Goal: Transaction & Acquisition: Purchase product/service

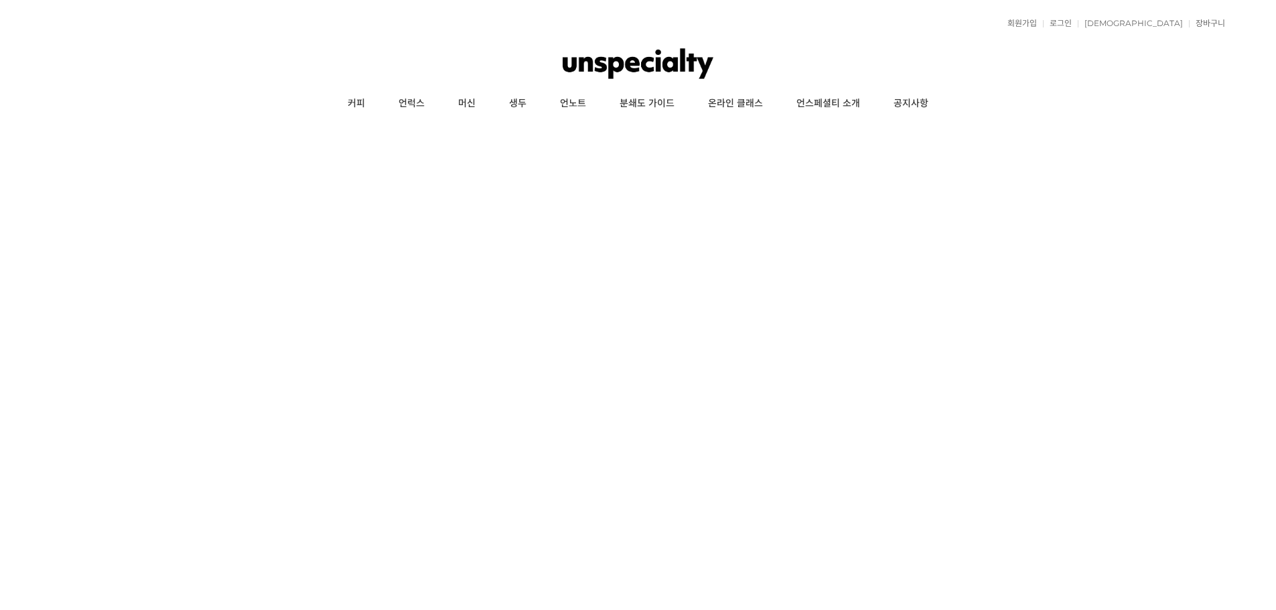
click at [586, 52] on img at bounding box center [638, 64] width 151 height 40
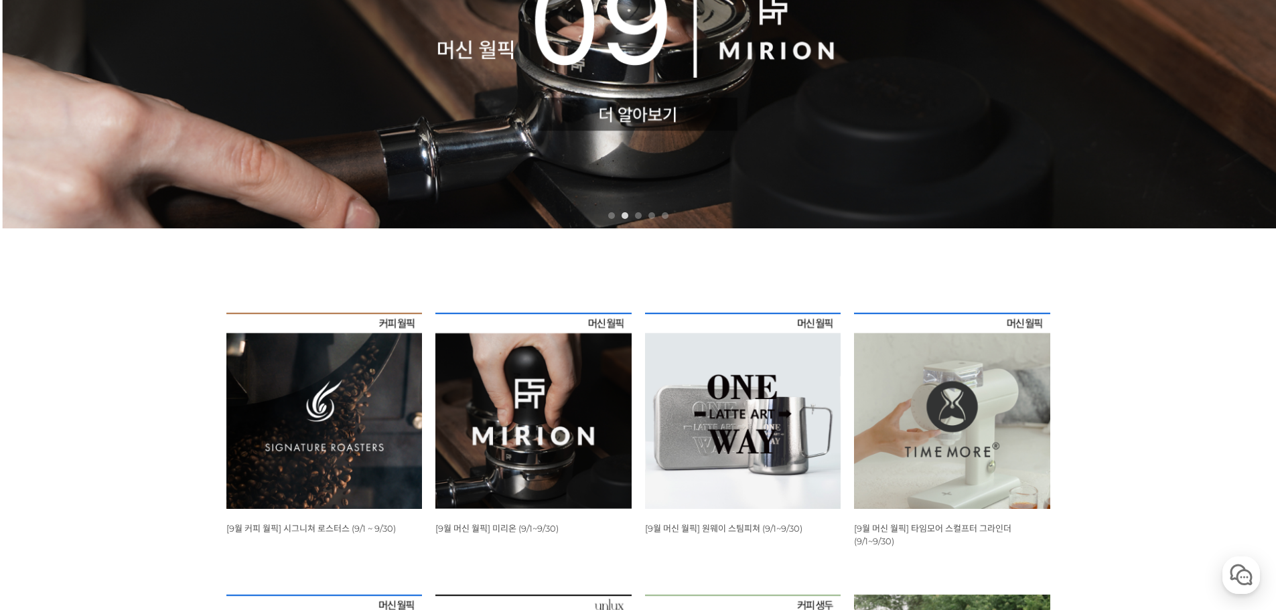
scroll to position [335, 0]
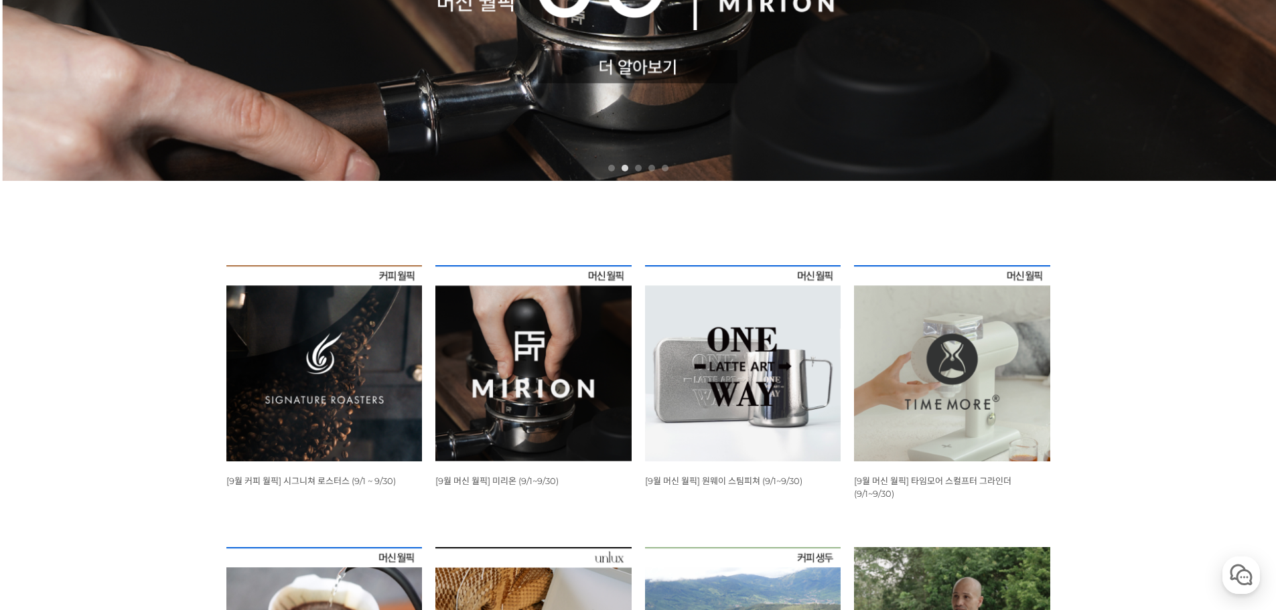
click at [352, 361] on img at bounding box center [324, 363] width 196 height 196
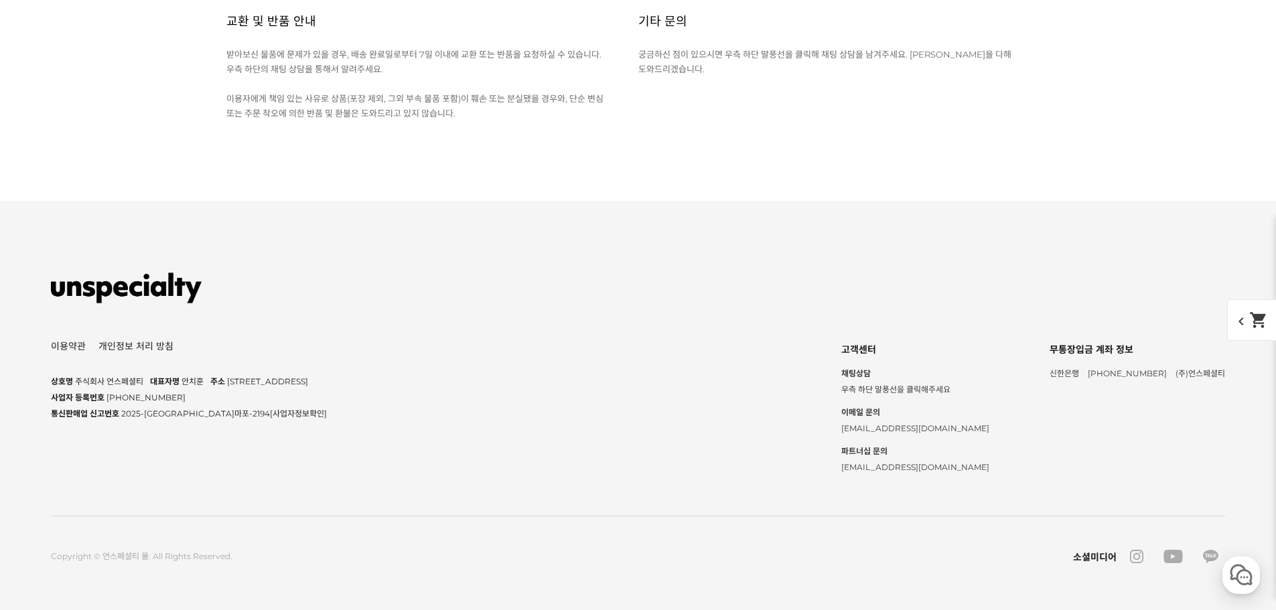
scroll to position [15859, 0]
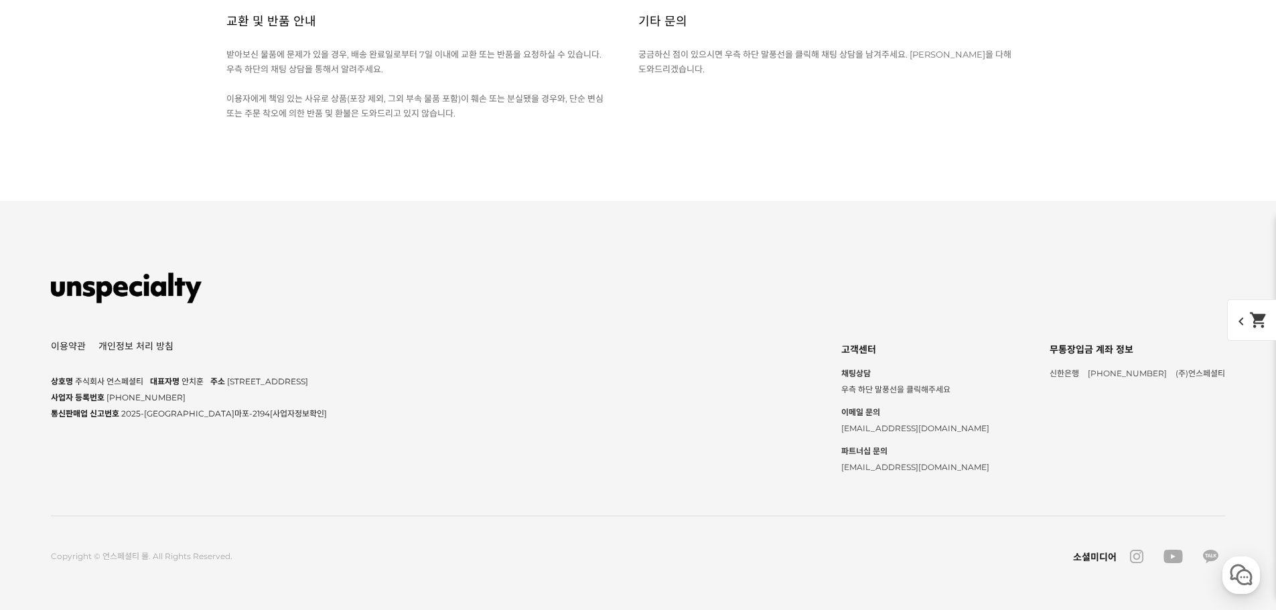
scroll to position [16127, 0]
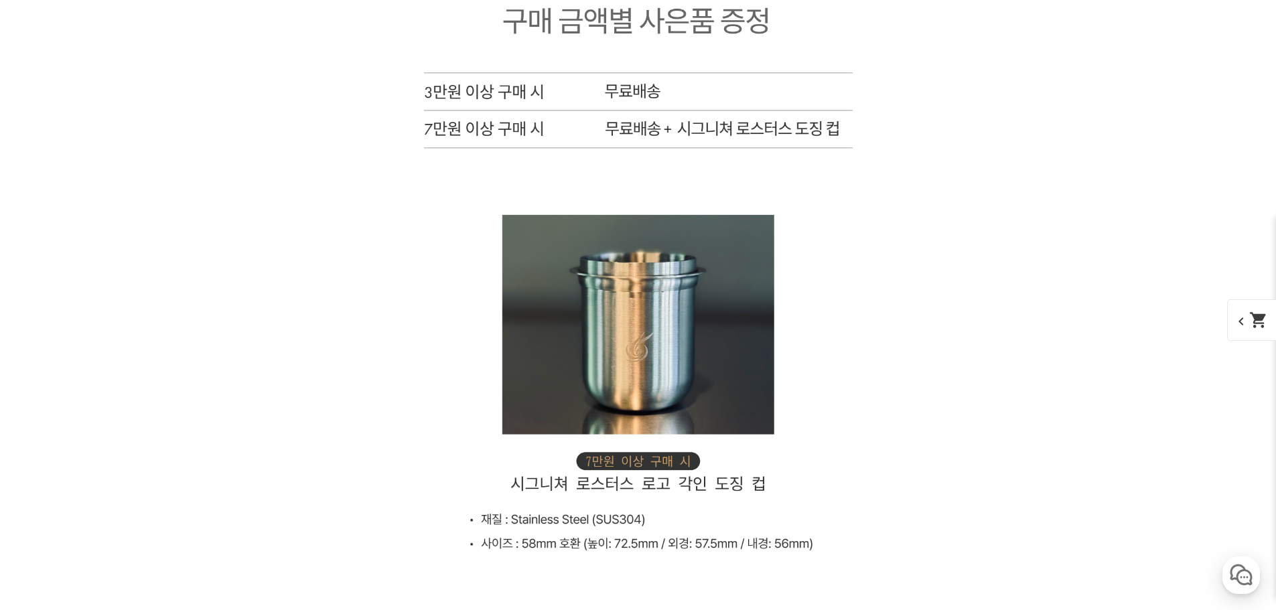
scroll to position [5483, 0]
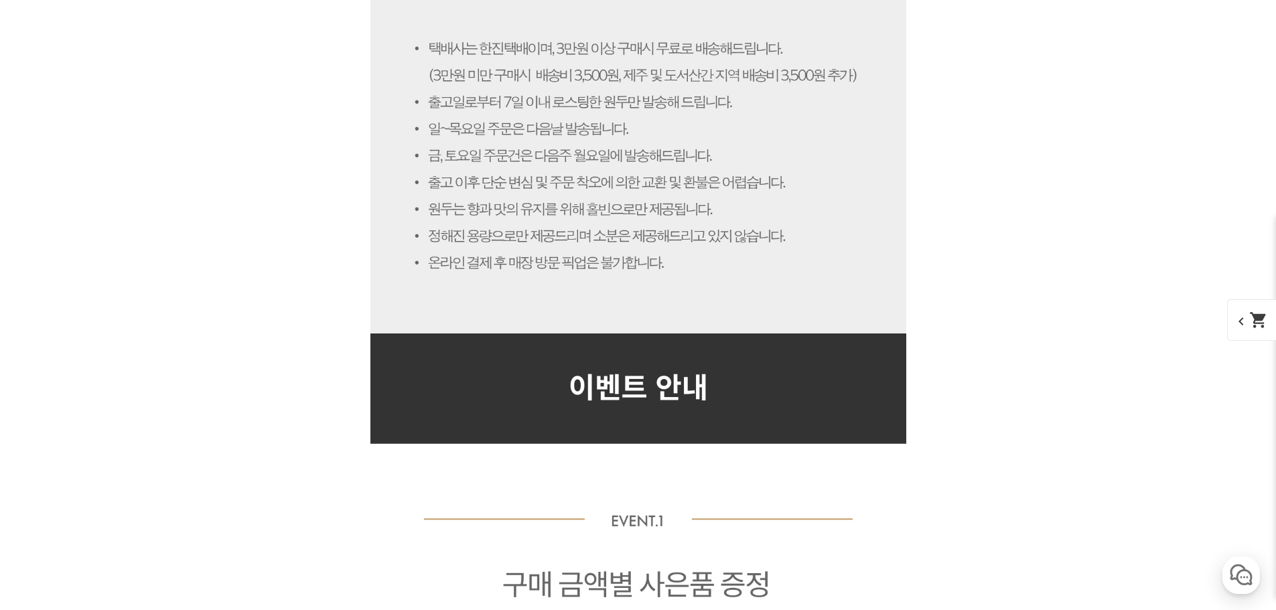
scroll to position [5751, 0]
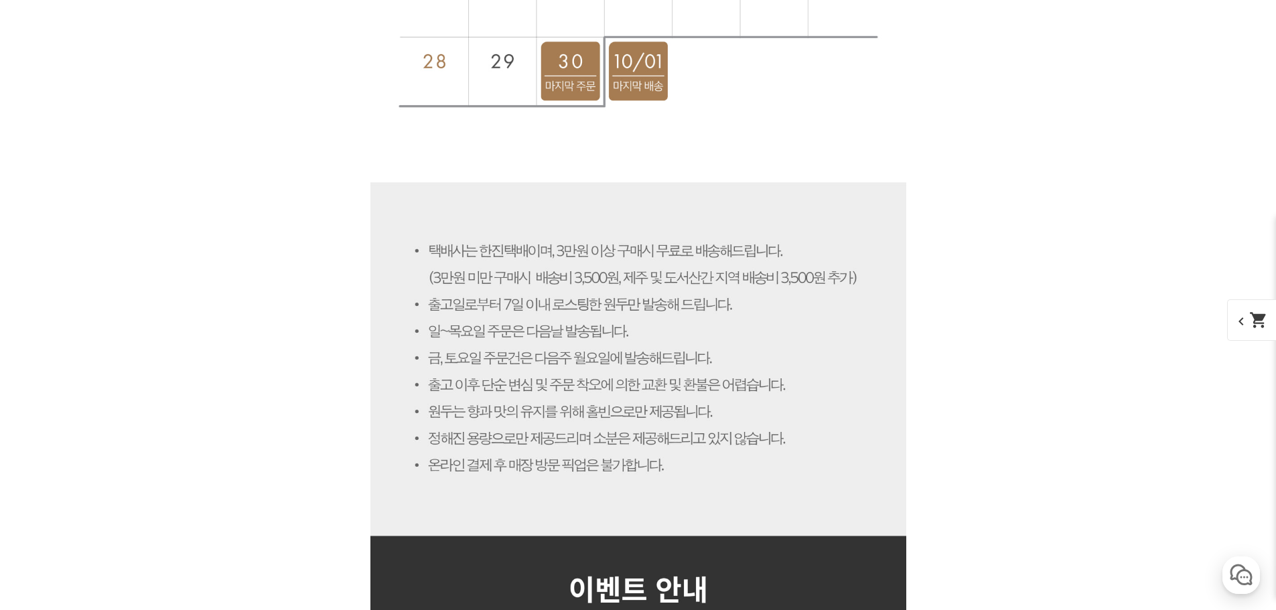
scroll to position [4746, 0]
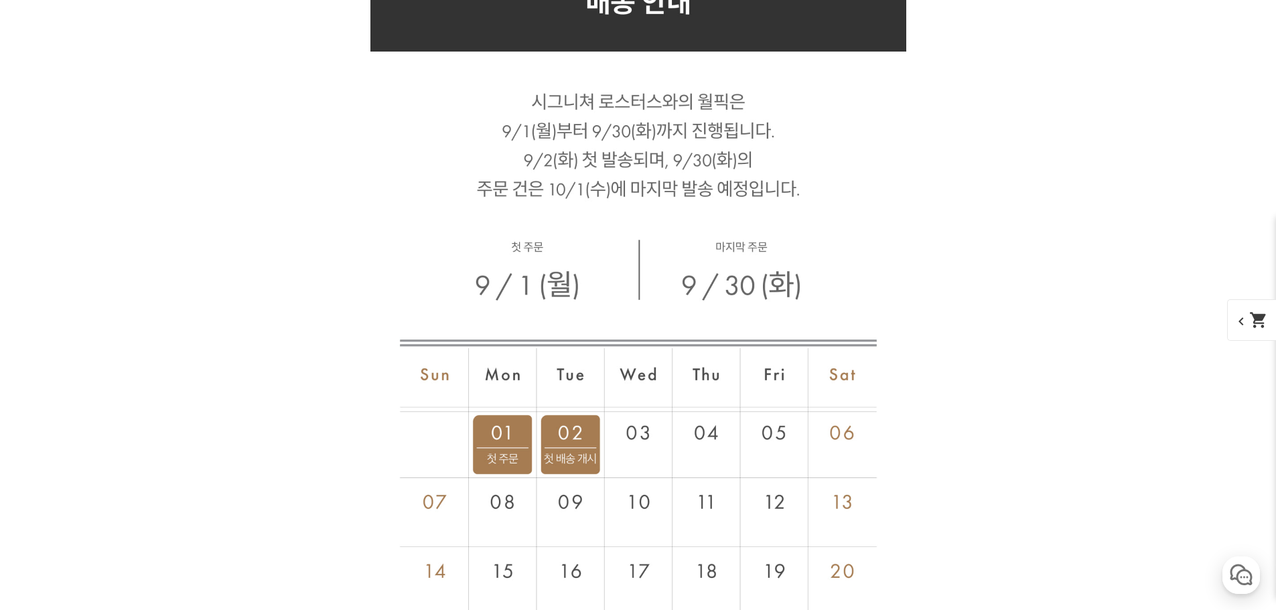
scroll to position [4880, 0]
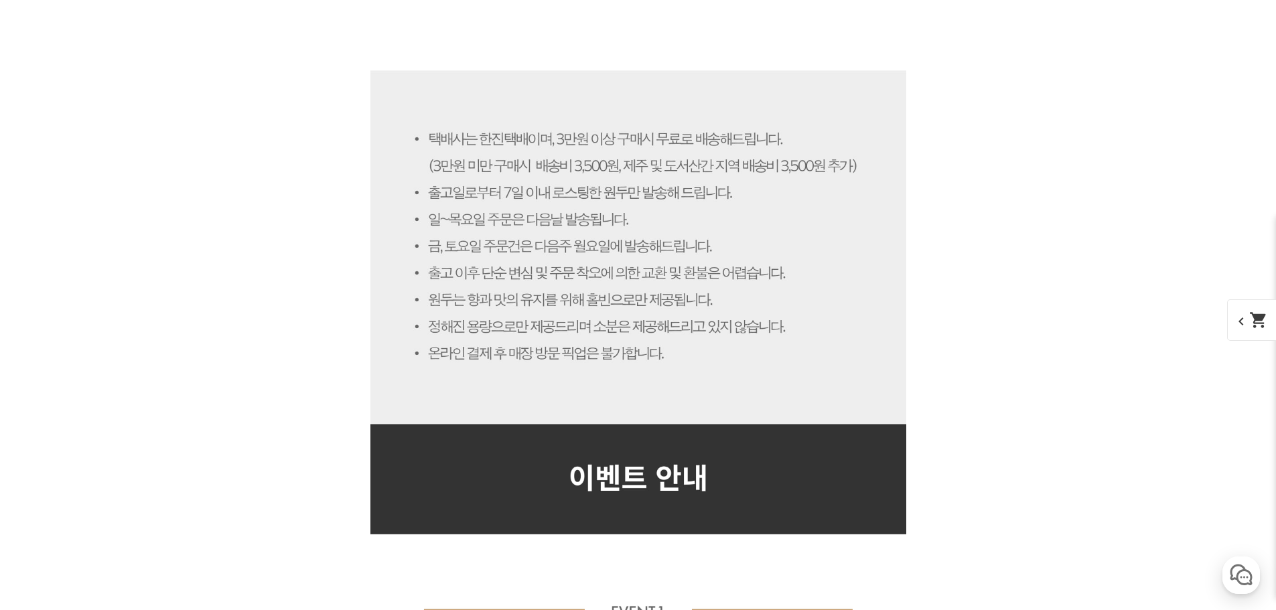
scroll to position [4813, 0]
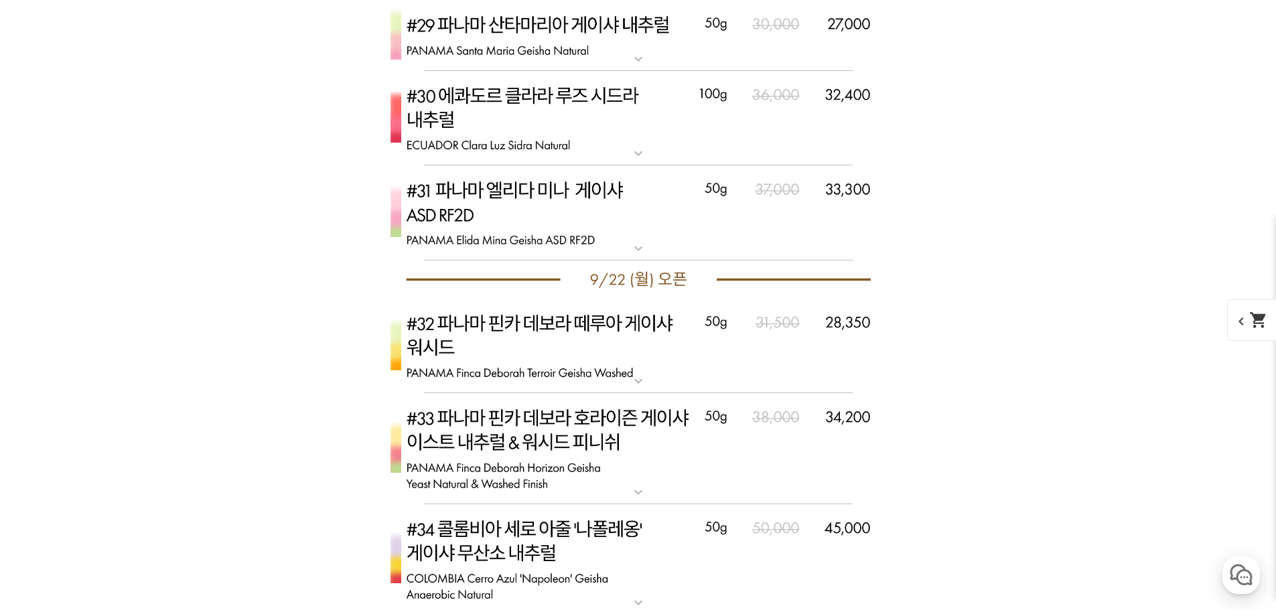
scroll to position [4545, 0]
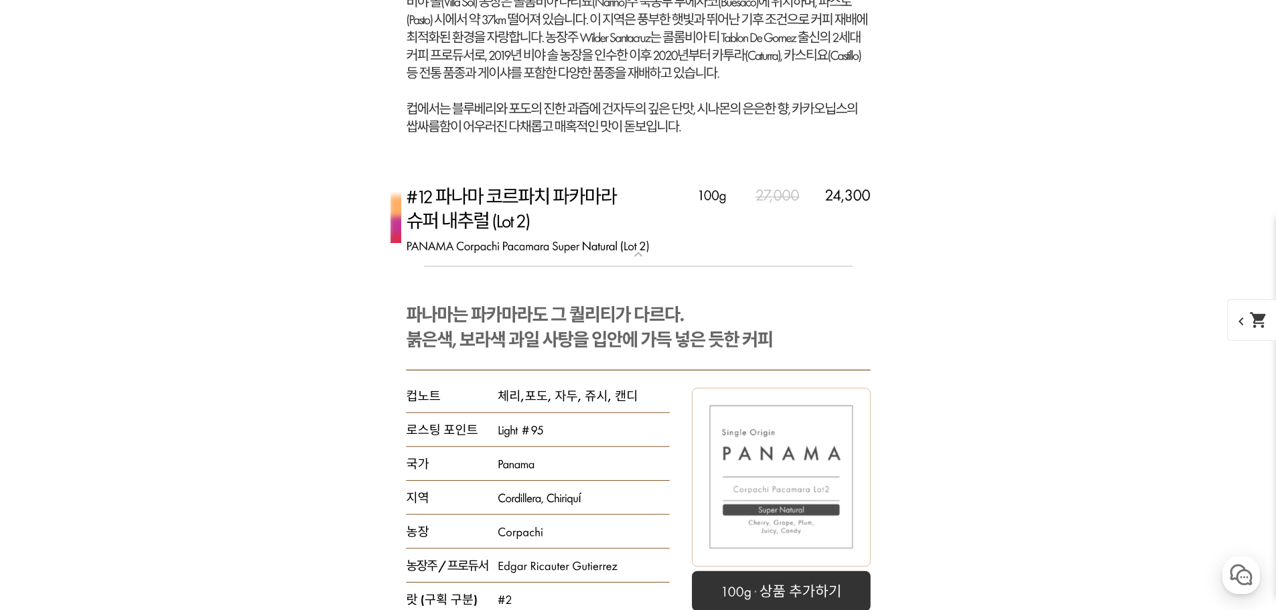
scroll to position [4076, 0]
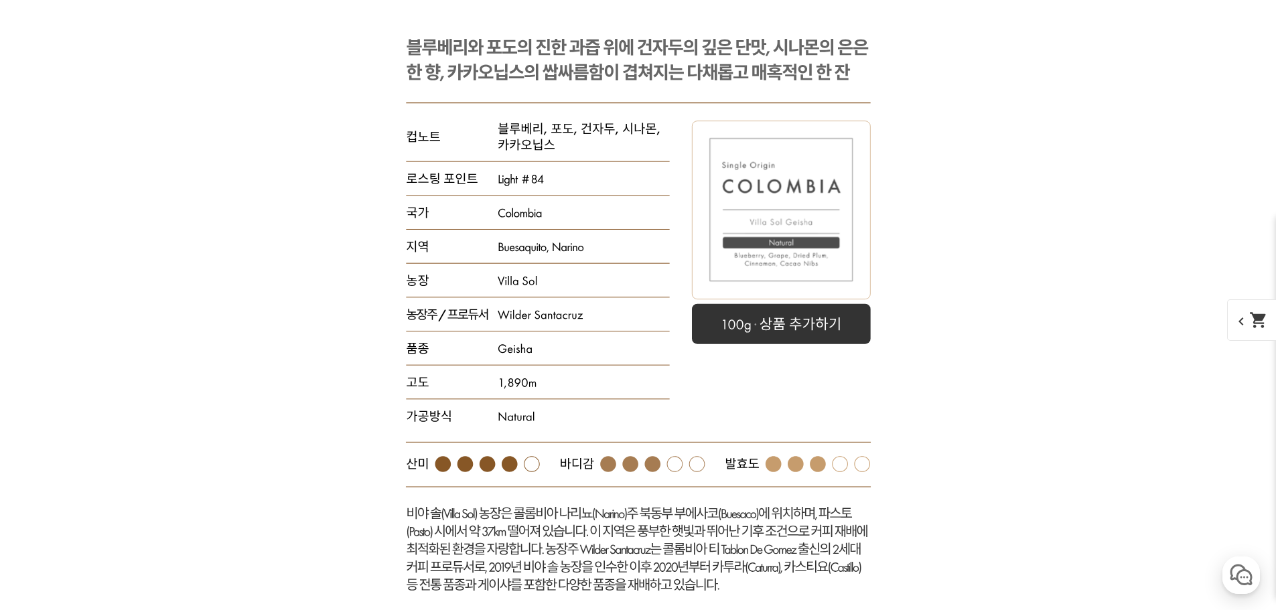
scroll to position [4009, 0]
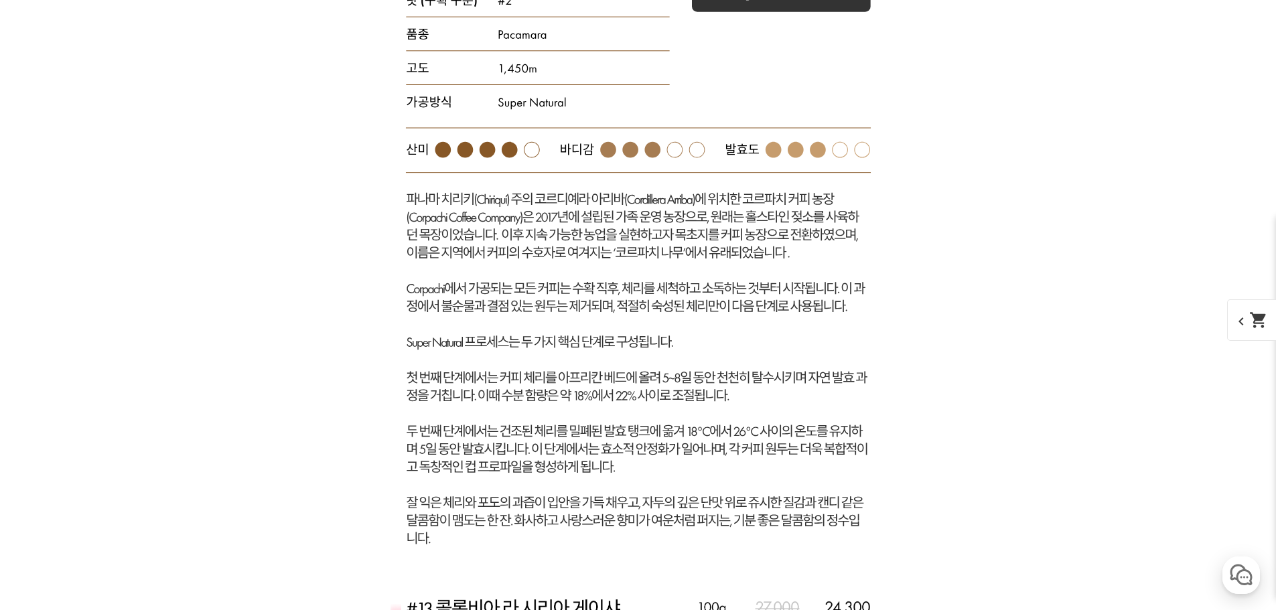
scroll to position [5617, 0]
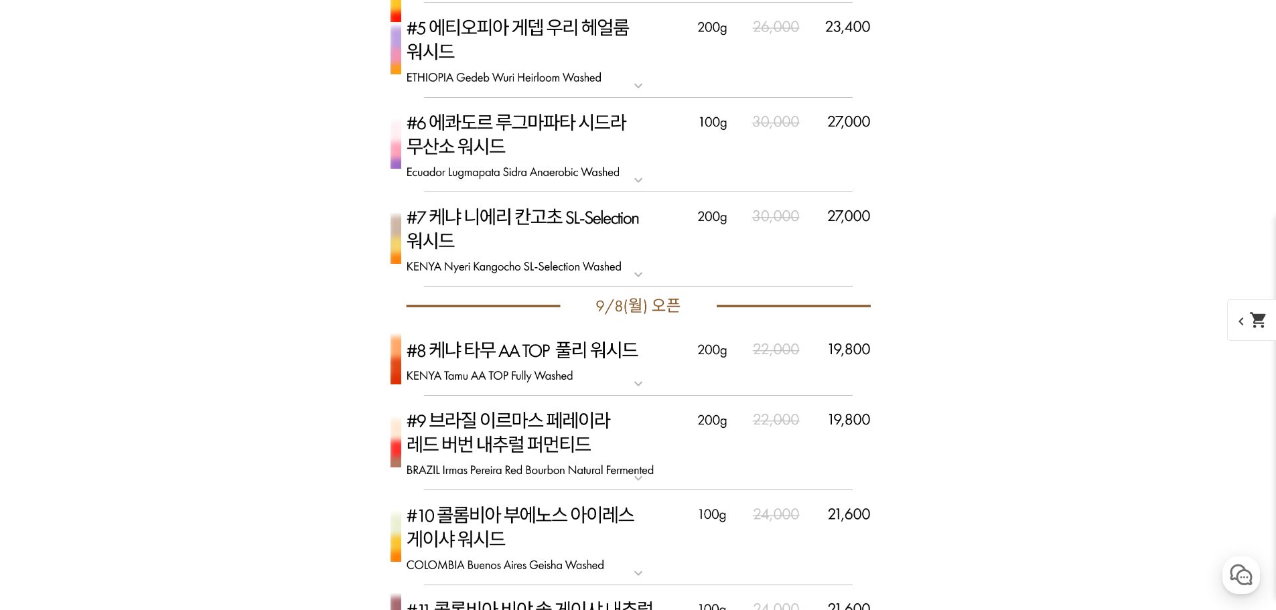
scroll to position [4210, 0]
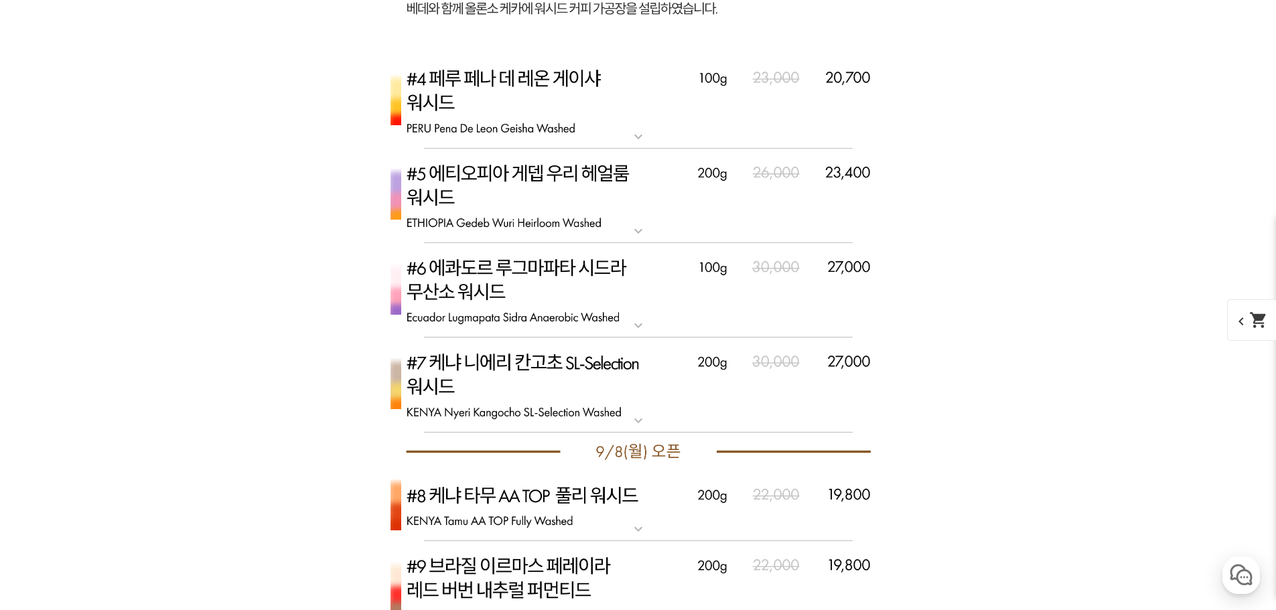
select select "#3 에티오피아 시다마 미티쿠 카위소 74158 내추럴"
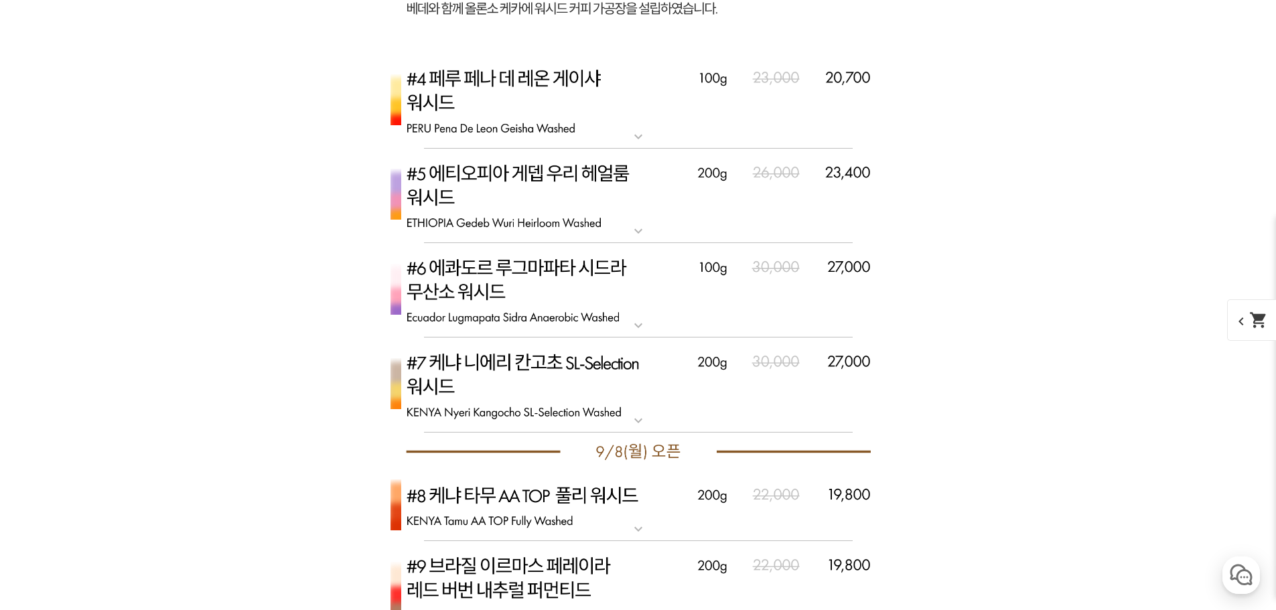
select select "*"
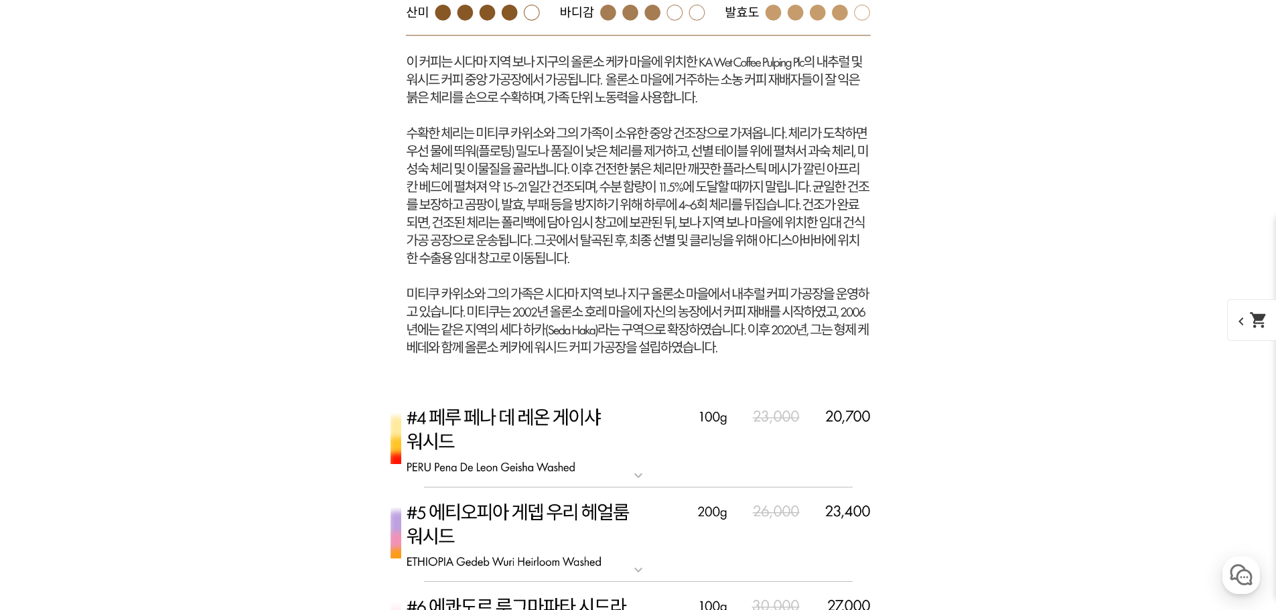
scroll to position [3808, 0]
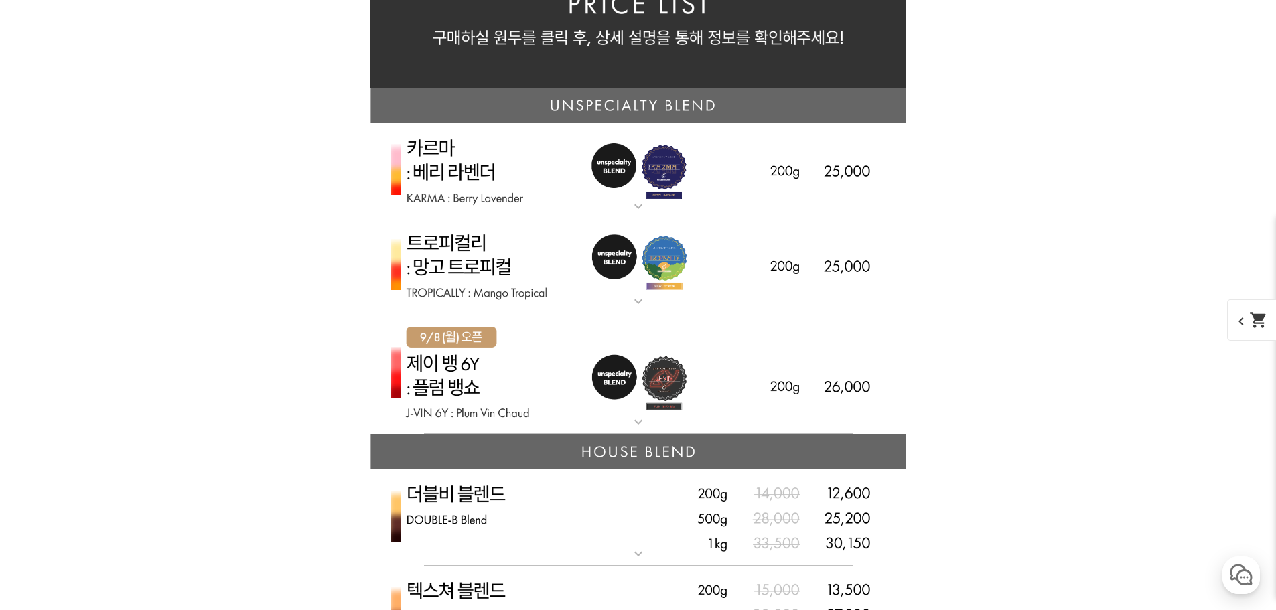
scroll to position [3272, 0]
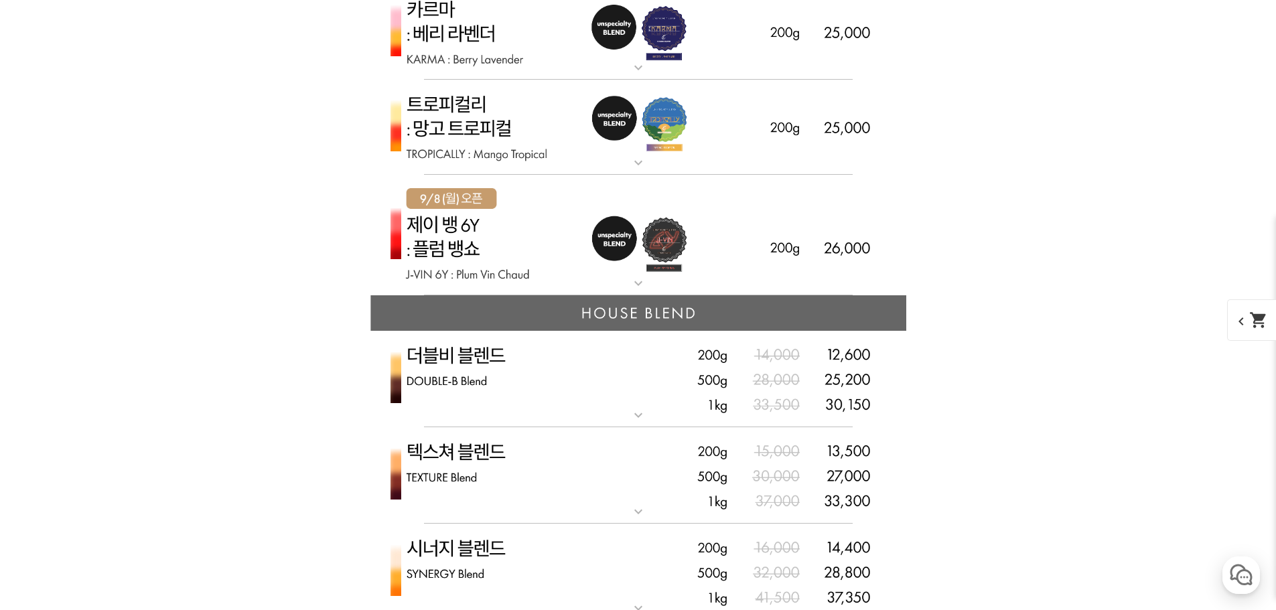
click at [529, 226] on img at bounding box center [639, 235] width 536 height 121
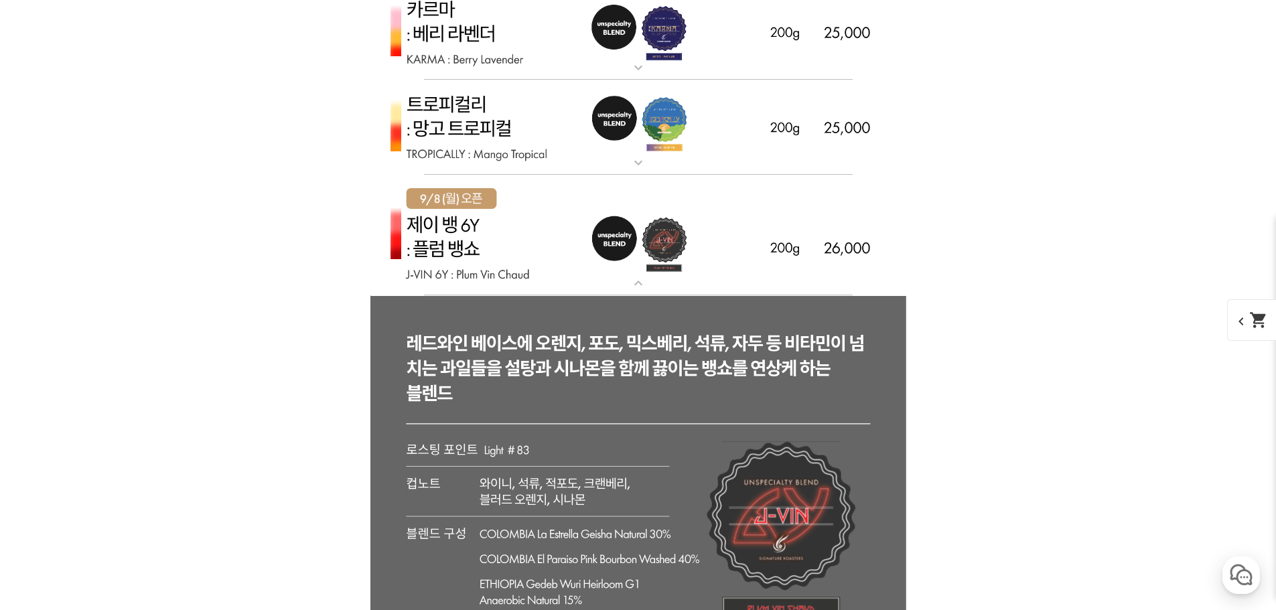
click at [515, 117] on img at bounding box center [639, 128] width 536 height 96
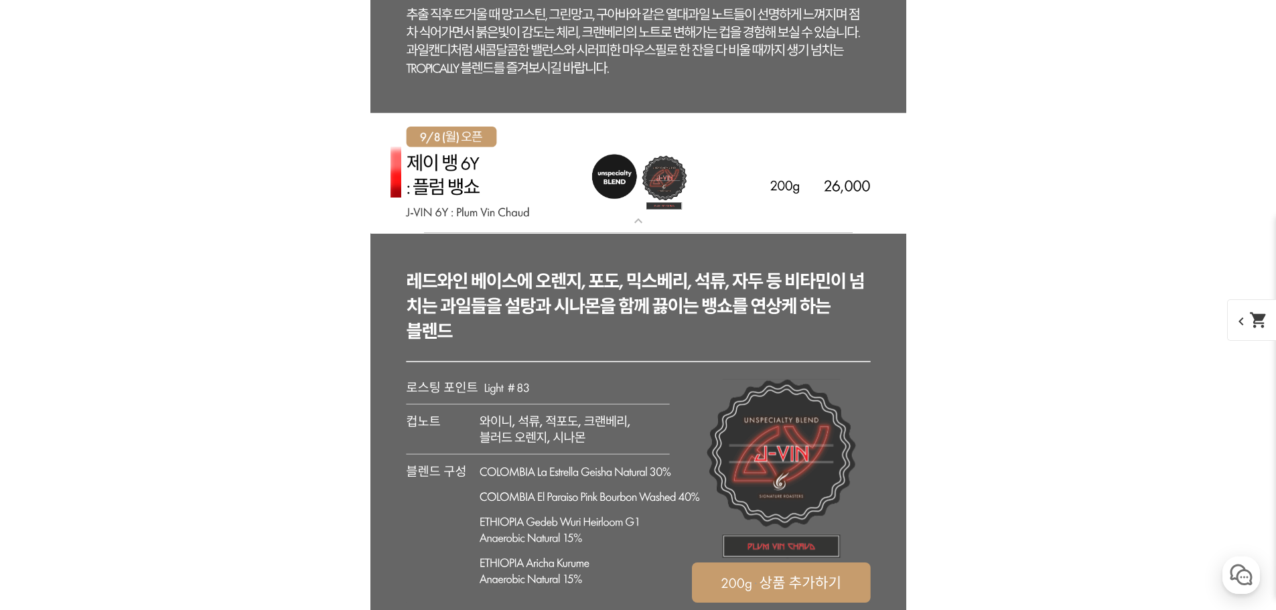
scroll to position [4076, 0]
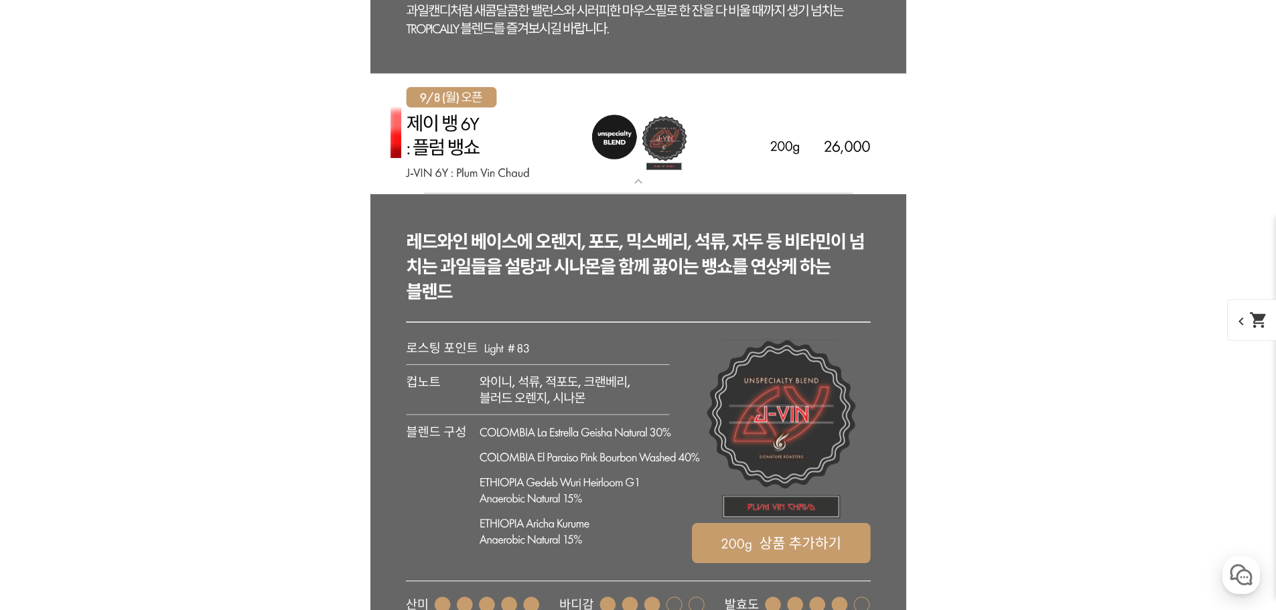
click at [549, 157] on img at bounding box center [639, 134] width 536 height 121
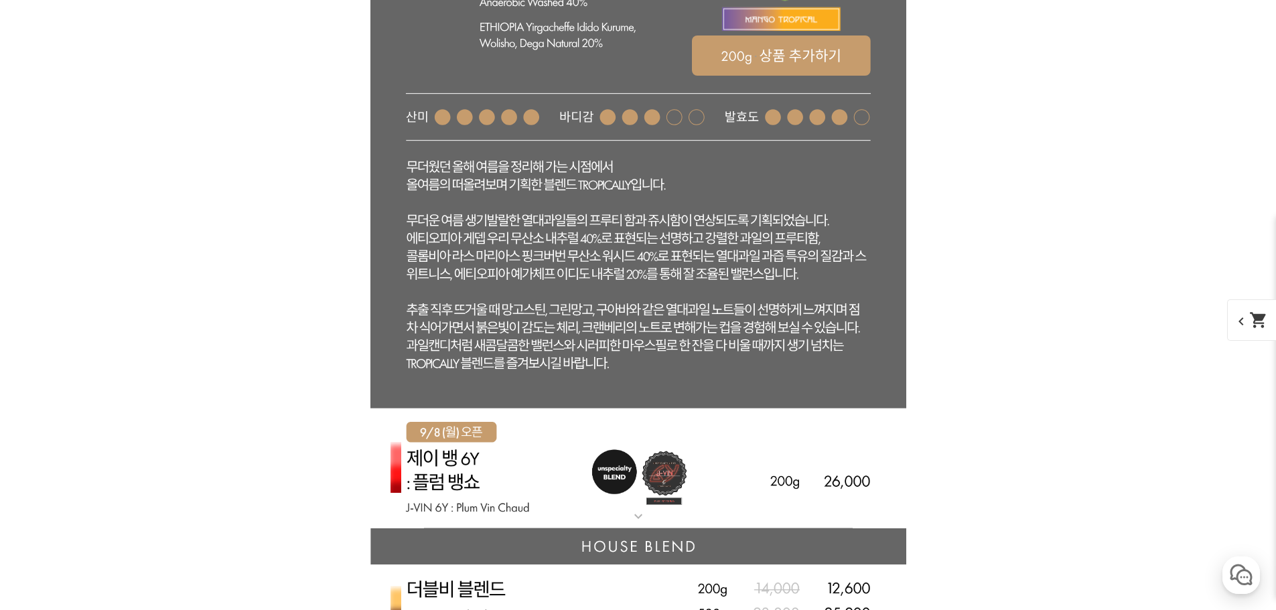
scroll to position [3406, 0]
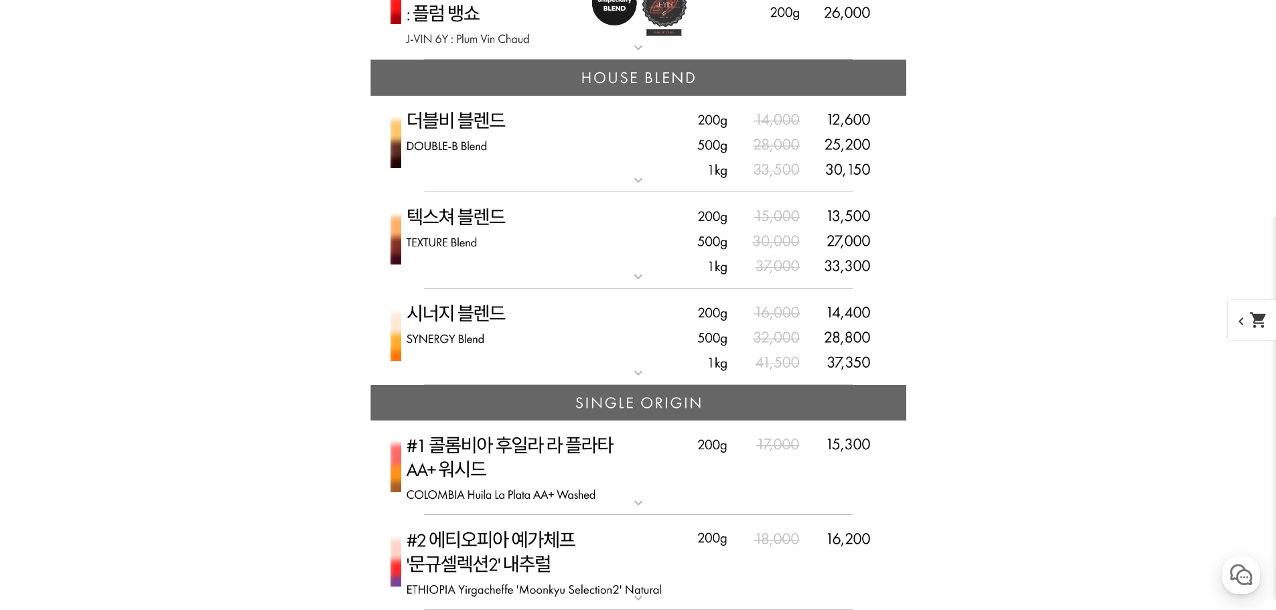
click at [517, 335] on img at bounding box center [639, 337] width 536 height 97
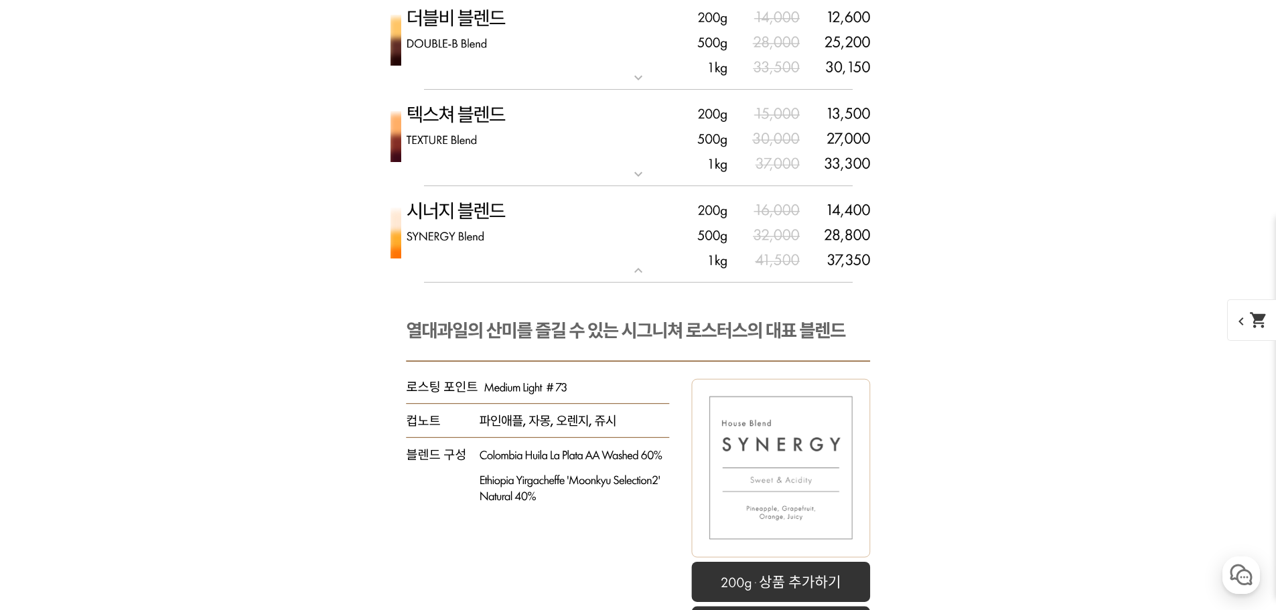
scroll to position [4478, 0]
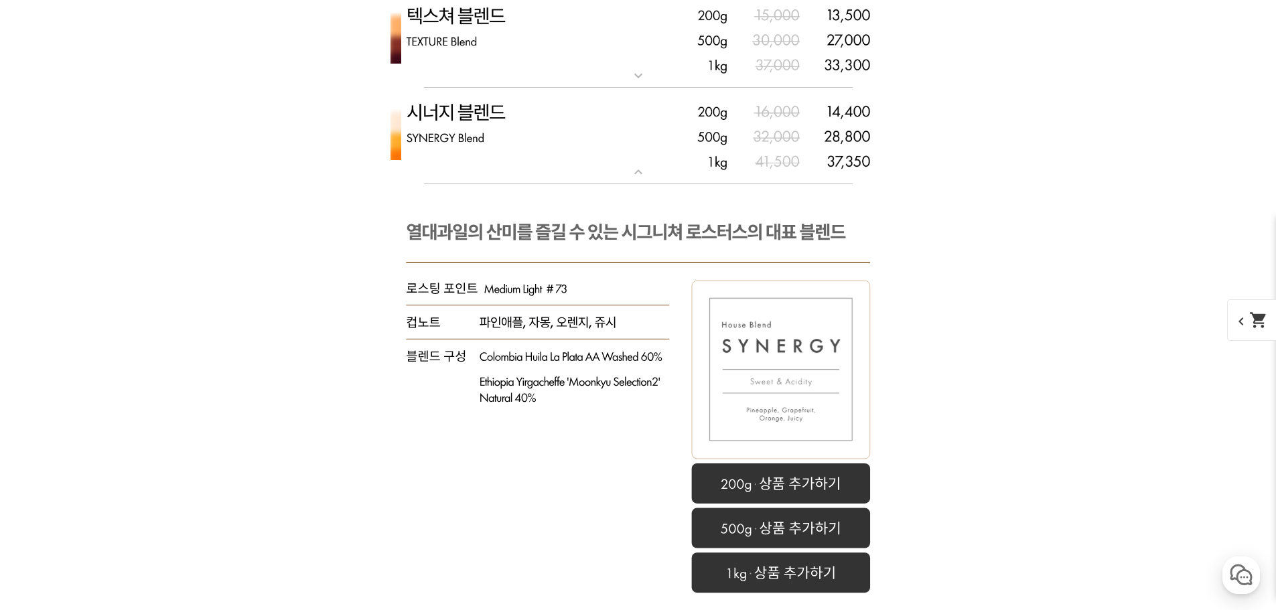
click at [531, 174] on img at bounding box center [639, 136] width 536 height 97
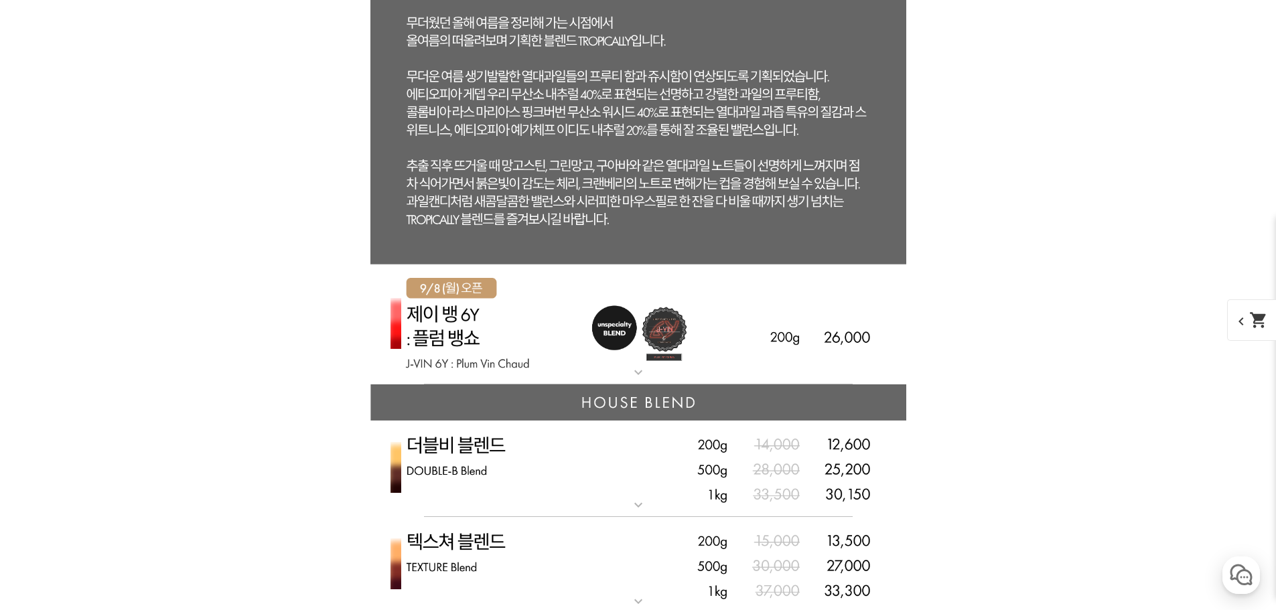
scroll to position [3741, 0]
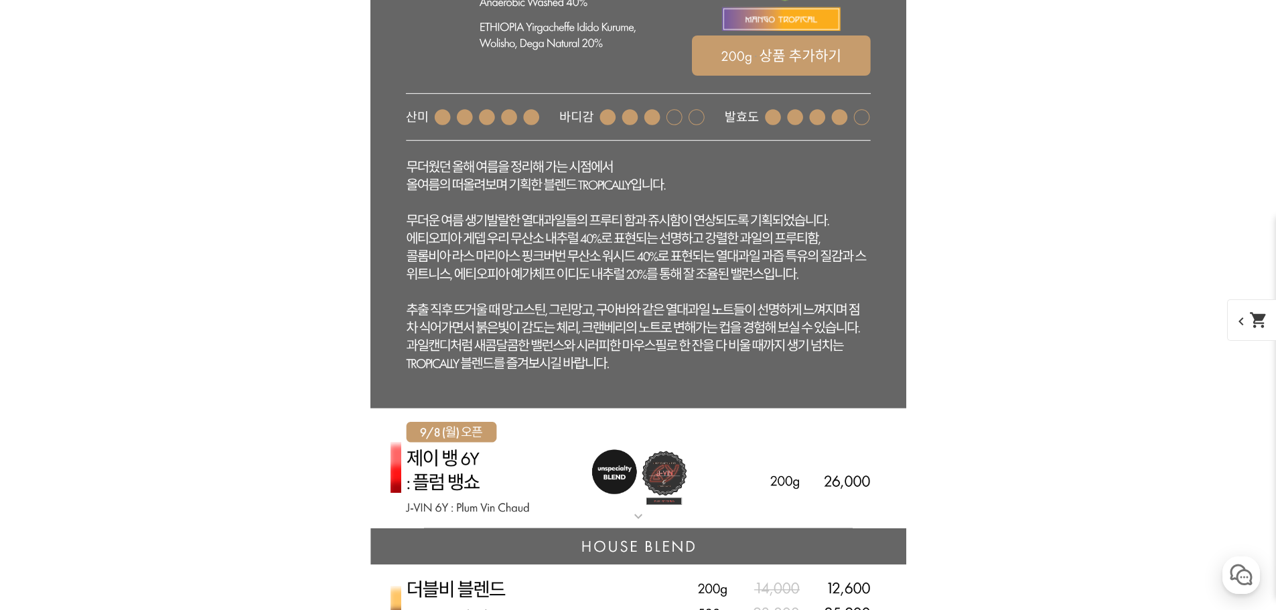
click at [553, 456] on img at bounding box center [639, 469] width 536 height 121
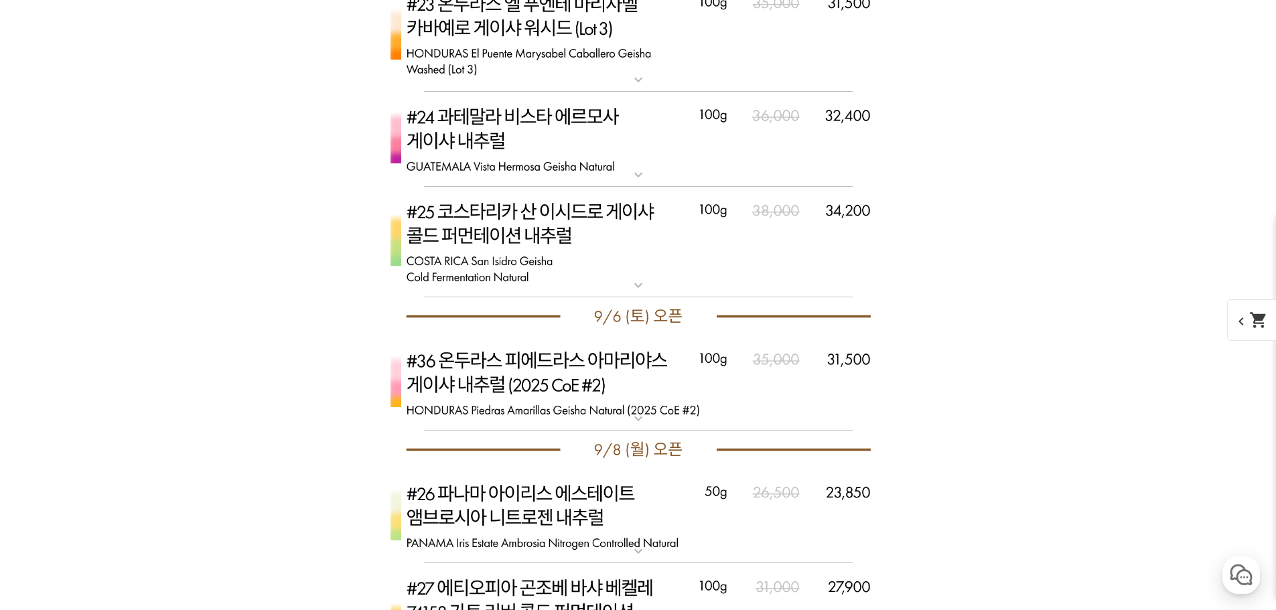
scroll to position [8699, 0]
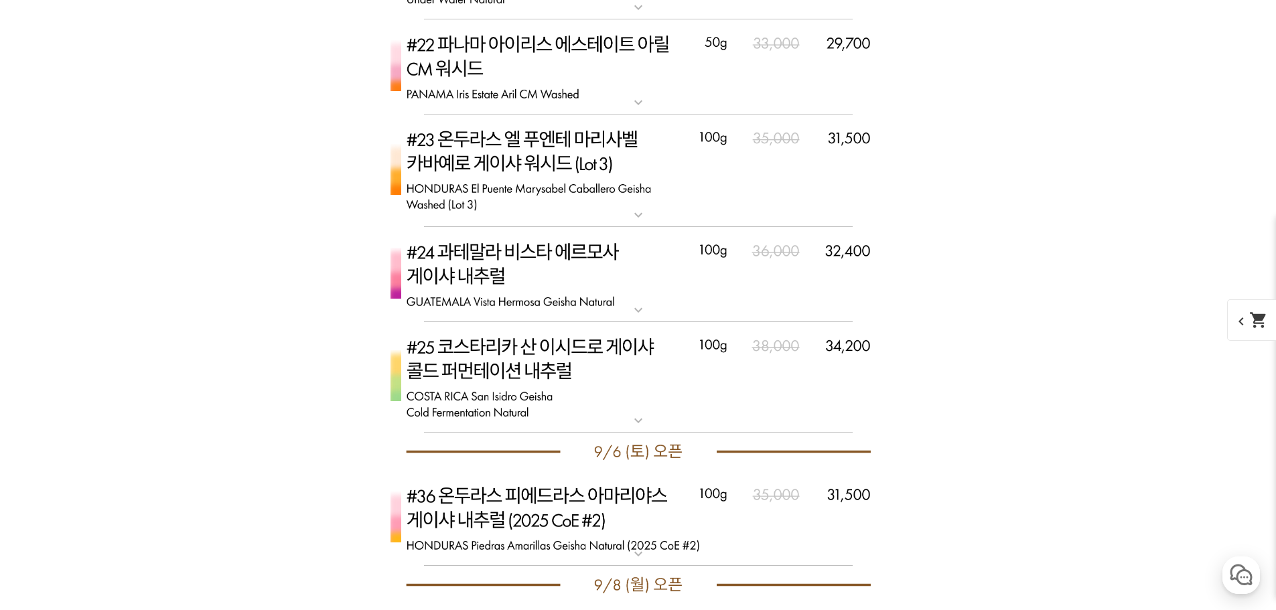
drag, startPoint x: 580, startPoint y: 444, endPoint x: 575, endPoint y: 438, distance: 7.1
click at [575, 434] on img at bounding box center [639, 377] width 536 height 111
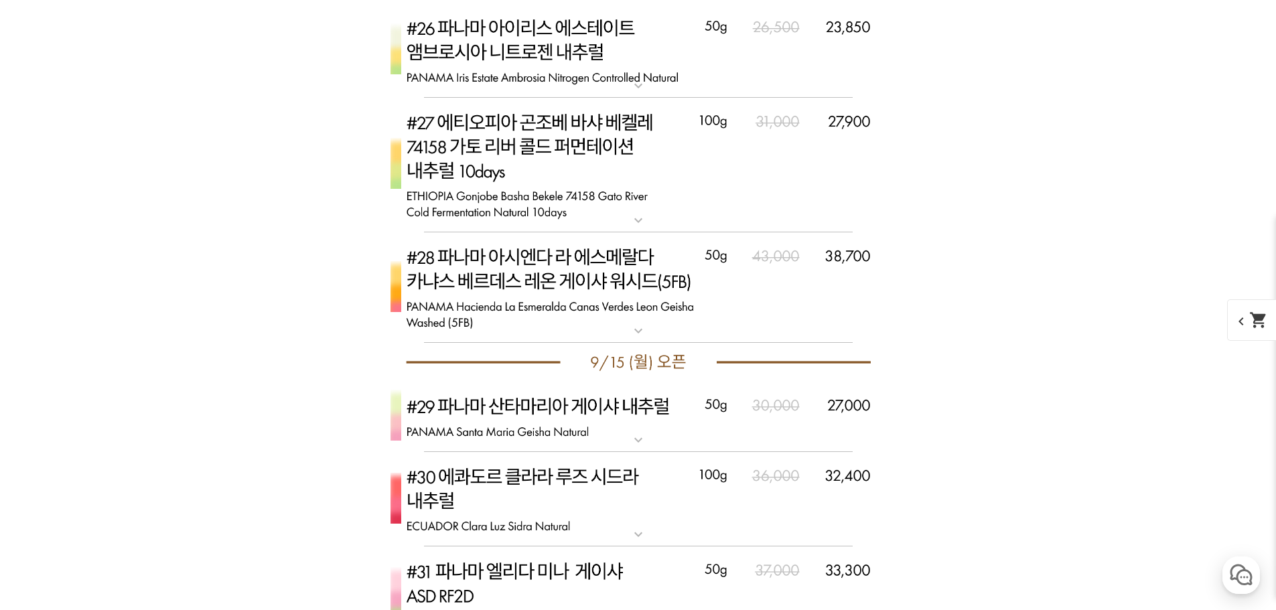
scroll to position [10642, 0]
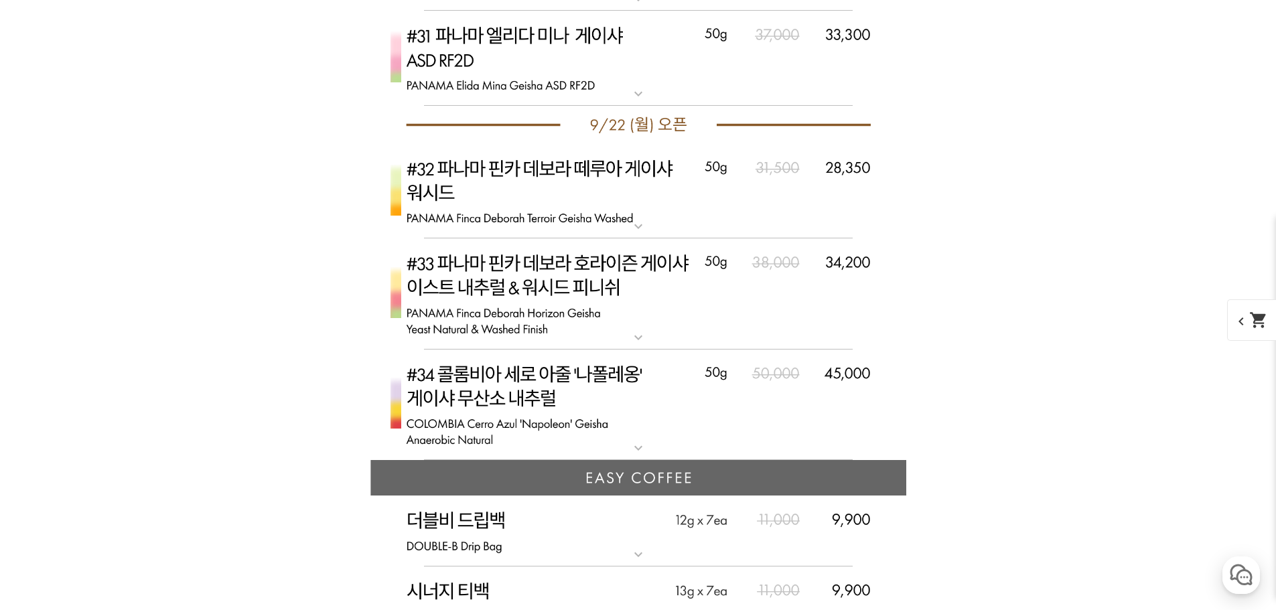
click at [450, 350] on img at bounding box center [639, 294] width 536 height 111
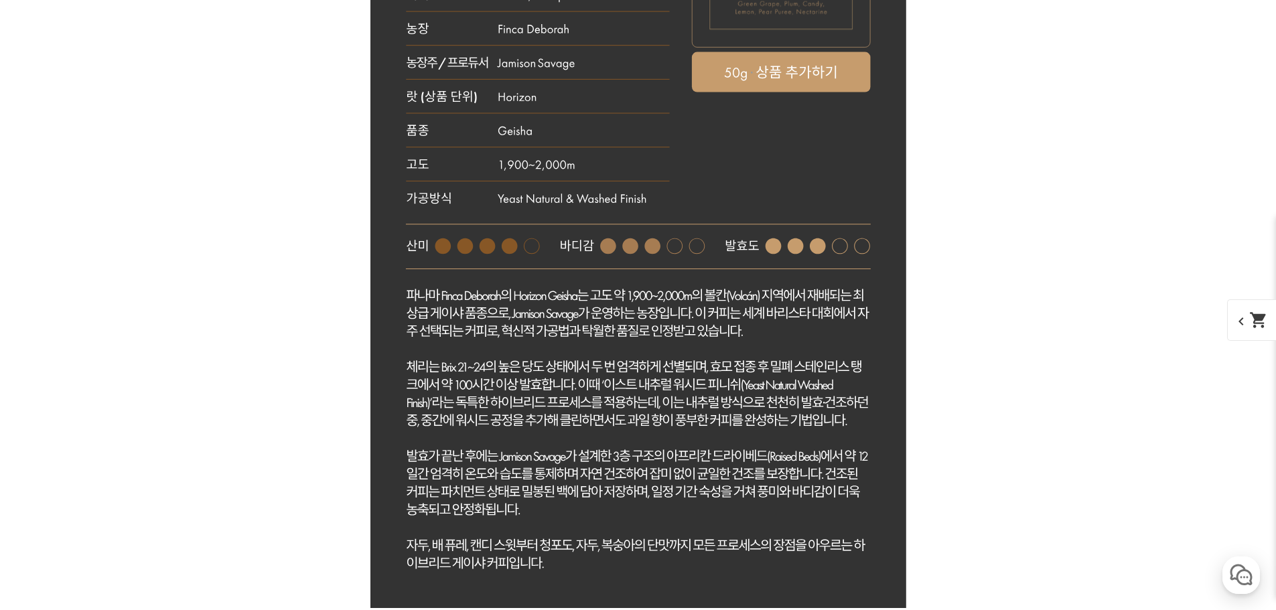
scroll to position [11379, 0]
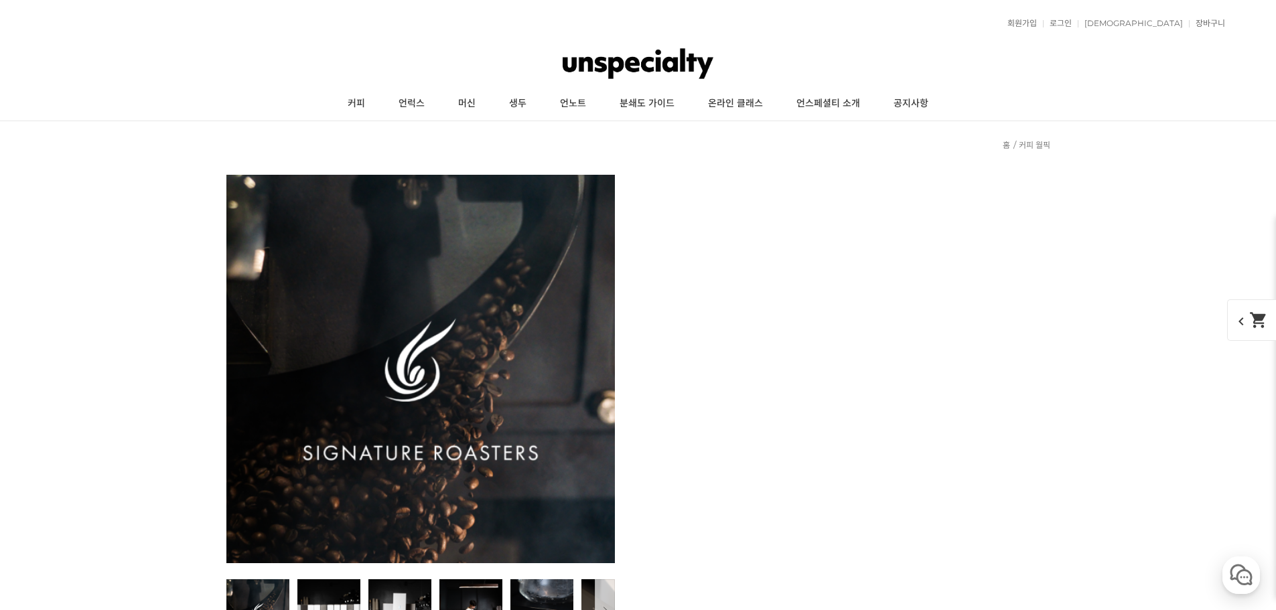
select select "#3 에티오피아 시다마 미티쿠 카위소 74158 내추럴"
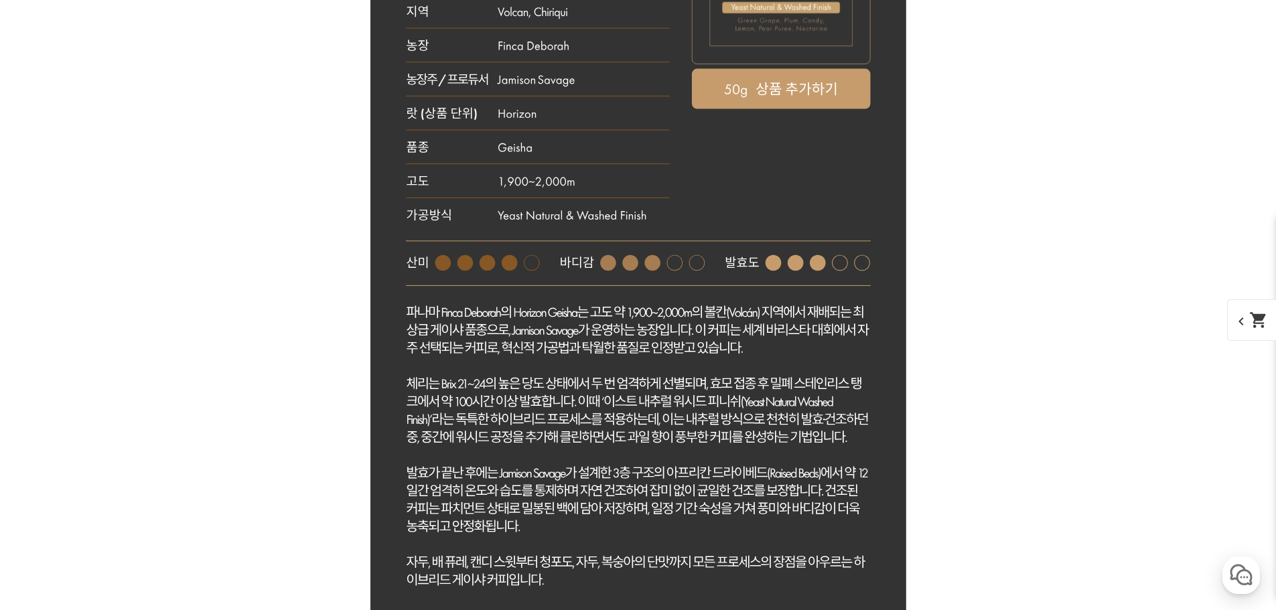
scroll to position [11781, 0]
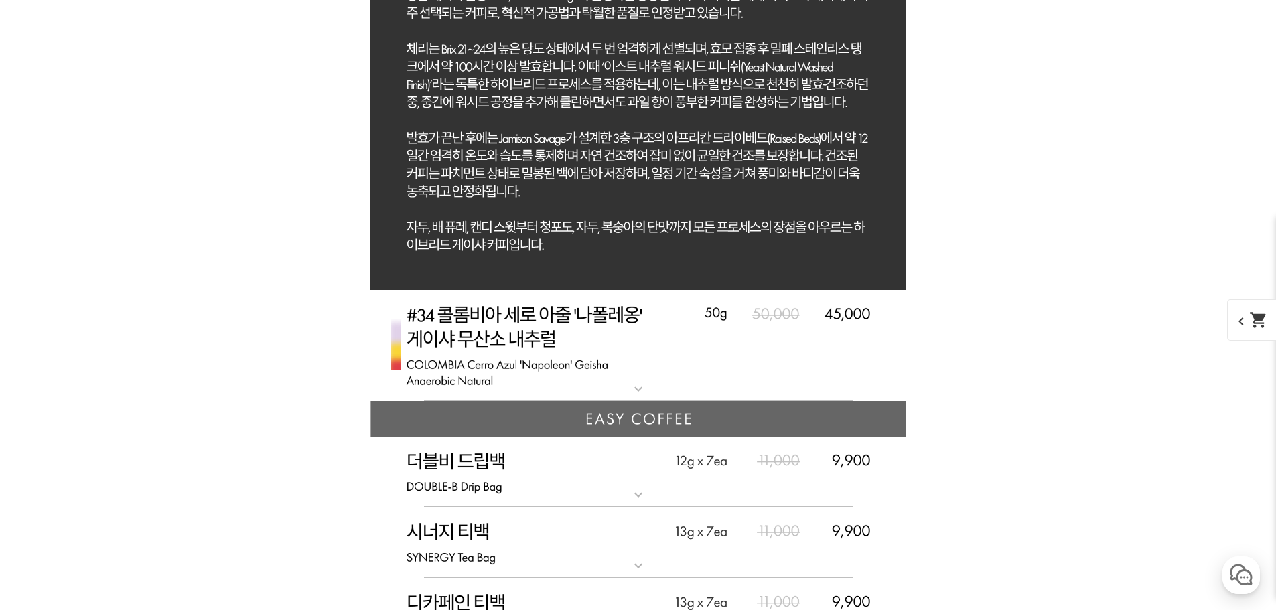
click at [449, 366] on img at bounding box center [639, 345] width 536 height 111
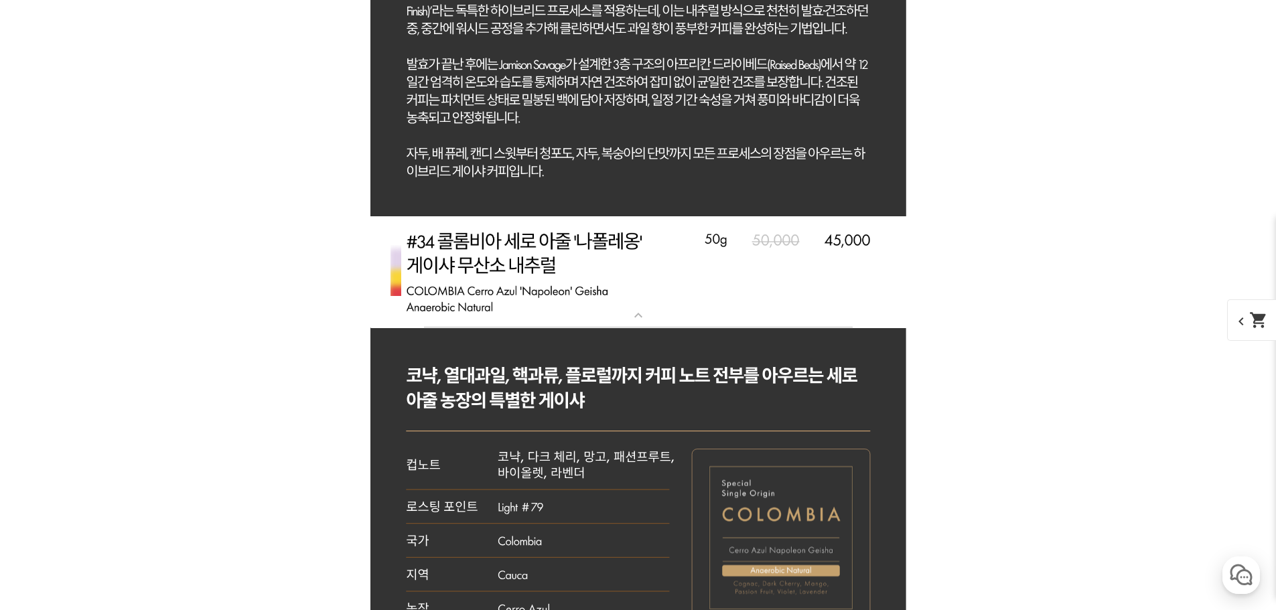
scroll to position [11982, 0]
